Goal: Task Accomplishment & Management: Use online tool/utility

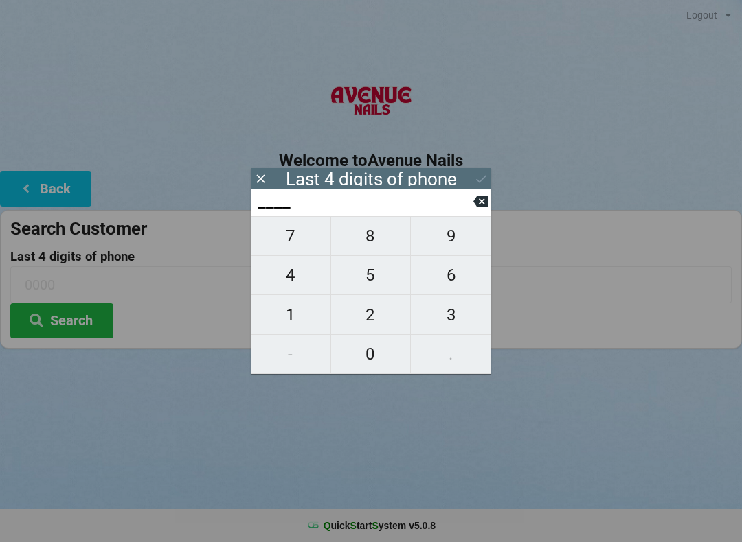
click at [286, 268] on span "4" at bounding box center [291, 275] width 80 height 29
type input "4___"
click at [369, 349] on span "0" at bounding box center [371, 354] width 80 height 29
type input "40__"
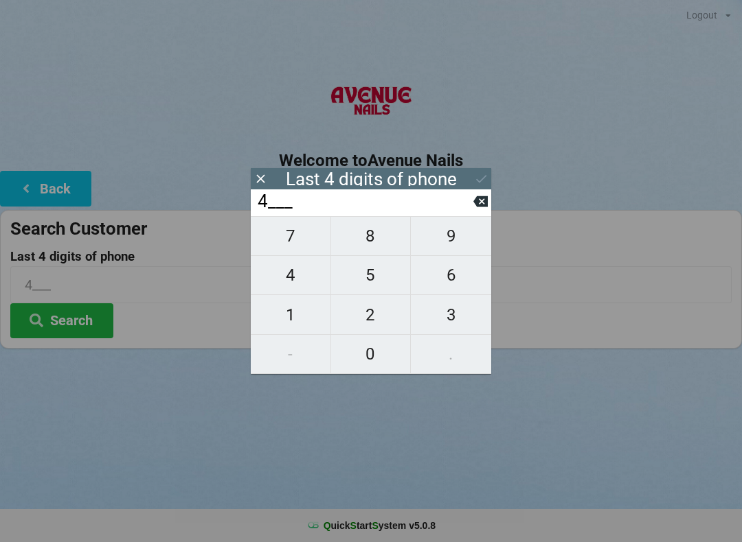
type input "40__"
click at [297, 308] on span "1" at bounding box center [291, 315] width 80 height 29
type input "401_"
click at [481, 196] on button at bounding box center [480, 201] width 14 height 19
type input "40__"
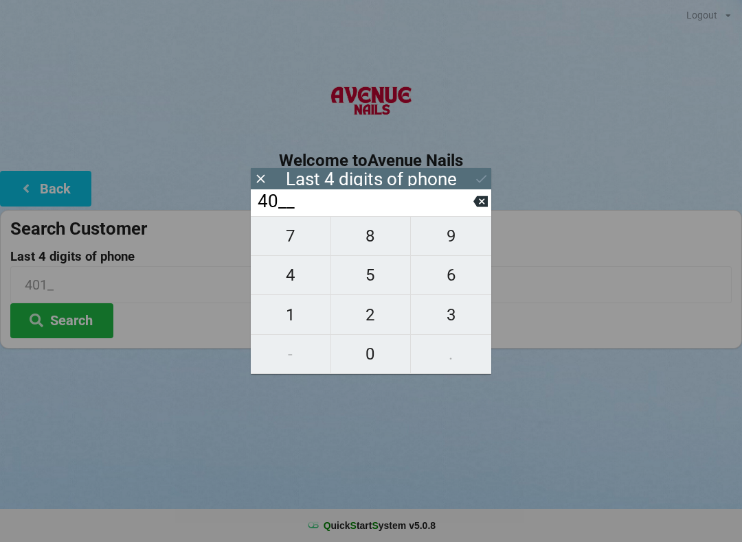
click at [289, 236] on span "7" at bounding box center [291, 236] width 80 height 29
type input "407_"
click at [287, 278] on span "4" at bounding box center [291, 275] width 80 height 29
type input "4074"
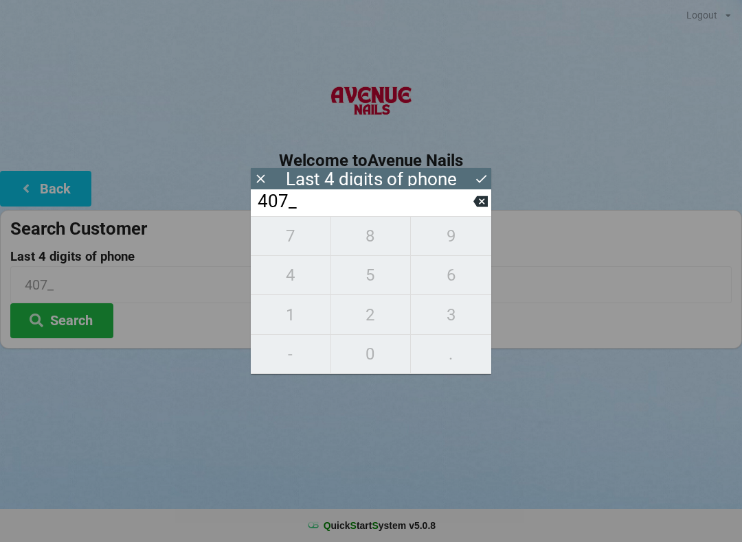
type input "4074"
click at [448, 275] on div "7 8 9 4 5 6 1 2 3 - 0 ." at bounding box center [371, 295] width 240 height 158
click at [263, 172] on icon at bounding box center [260, 179] width 14 height 14
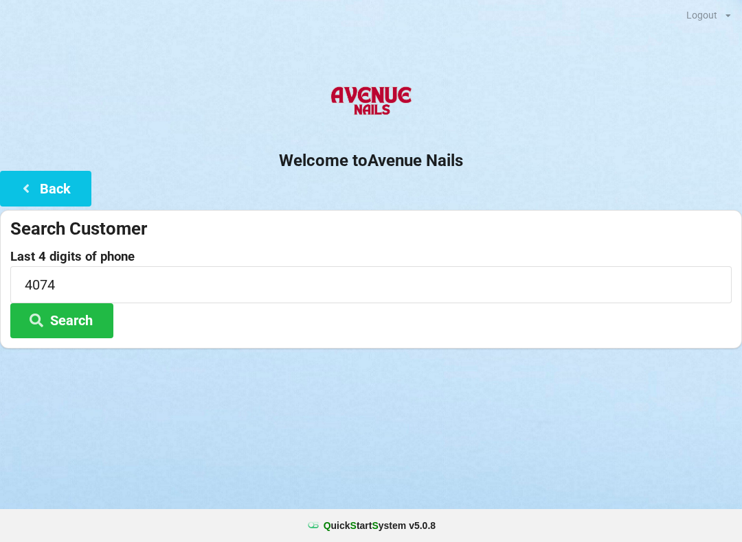
click at [37, 181] on button "Back" at bounding box center [45, 188] width 91 height 35
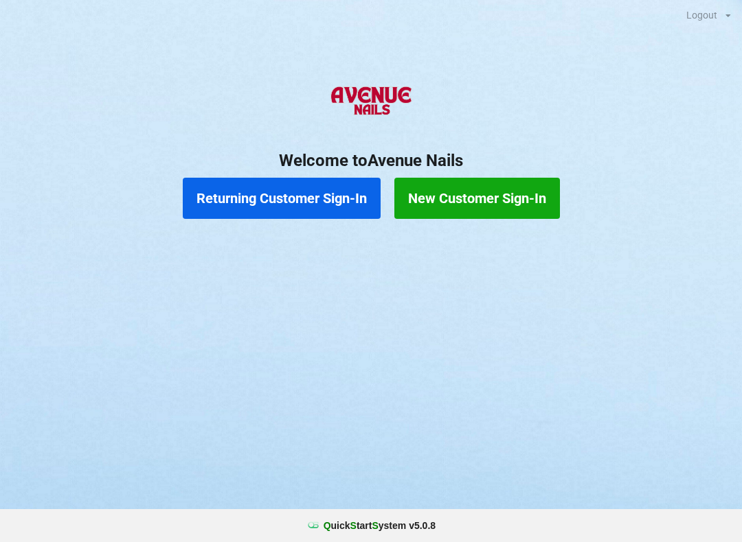
click at [245, 191] on button "Returning Customer Sign-In" at bounding box center [282, 198] width 198 height 41
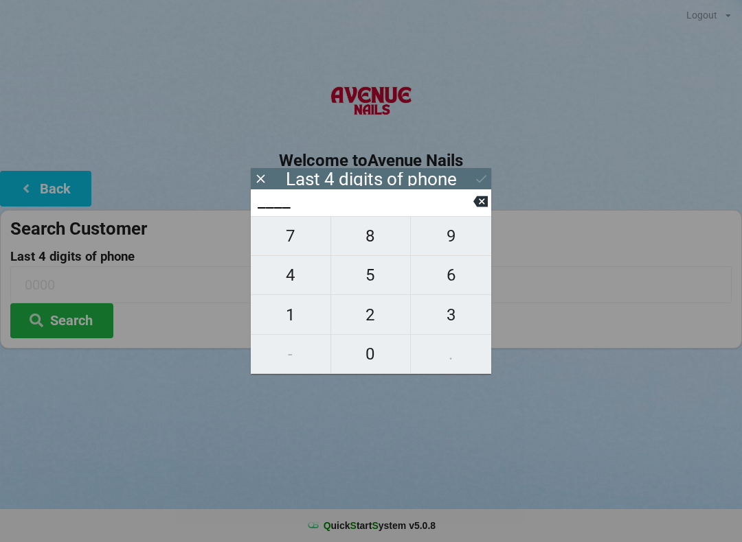
click at [360, 236] on span "8" at bounding box center [371, 236] width 80 height 29
type input "8___"
click at [441, 312] on span "3" at bounding box center [451, 315] width 80 height 29
type input "83__"
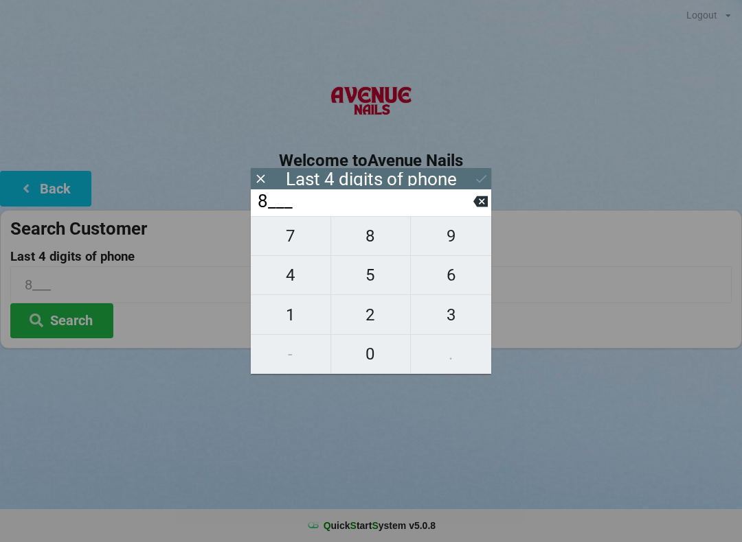
type input "83__"
click at [288, 268] on span "4" at bounding box center [291, 275] width 80 height 29
type input "834_"
click at [371, 315] on span "2" at bounding box center [371, 315] width 80 height 29
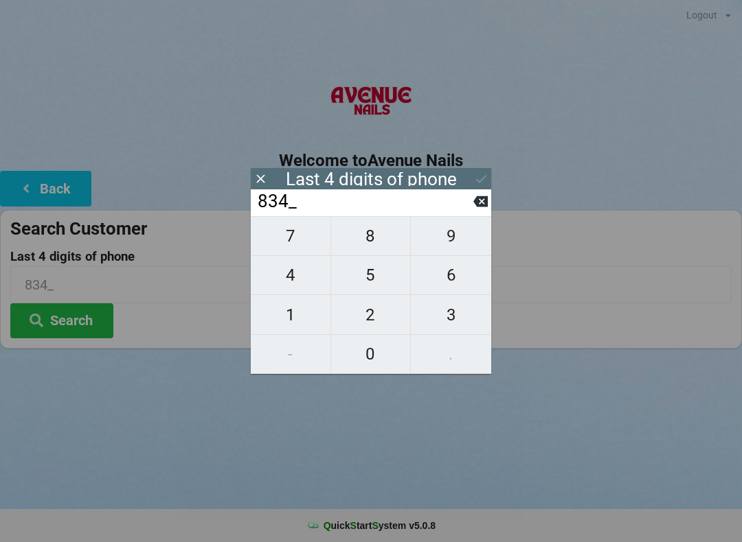
type input "8342"
click at [477, 175] on icon at bounding box center [481, 179] width 14 height 14
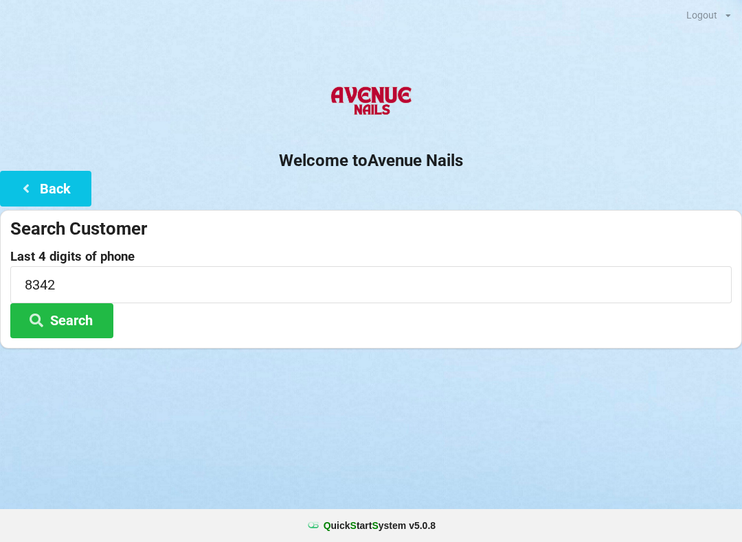
click at [44, 314] on icon at bounding box center [36, 320] width 16 height 12
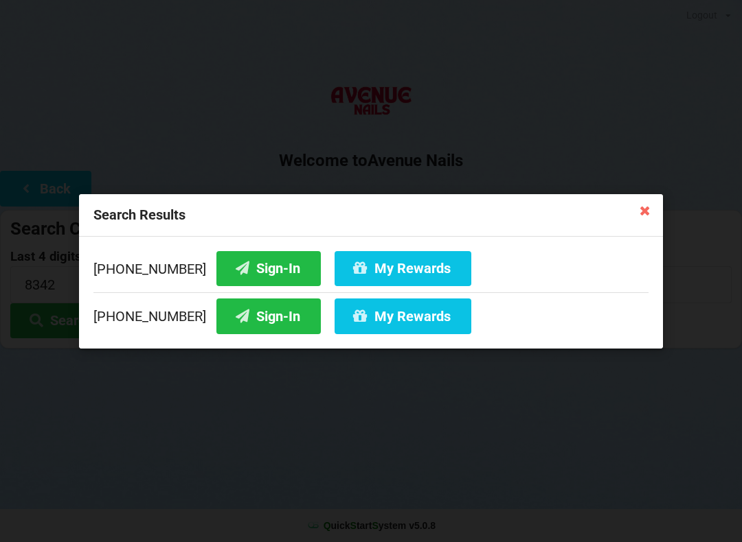
click at [234, 314] on button "Sign-In" at bounding box center [268, 316] width 104 height 35
